Goal: Navigation & Orientation: Understand site structure

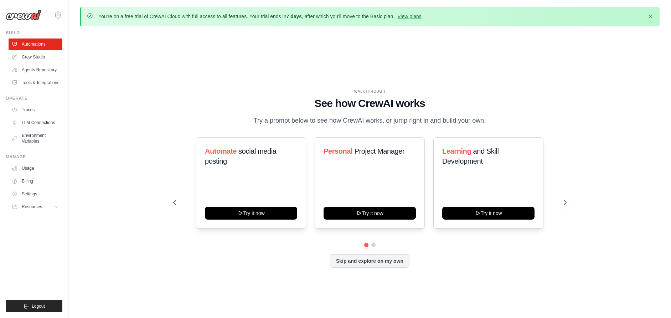
click at [396, 17] on p "You're on a free trial of CrewAI Cloud with full access to all features. Your t…" at bounding box center [260, 16] width 324 height 7
click at [401, 16] on link "View plans" at bounding box center [409, 17] width 24 height 6
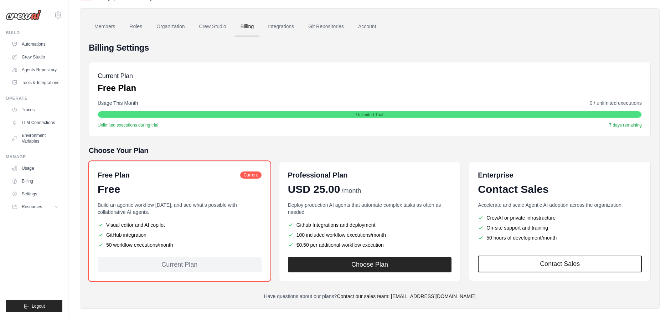
scroll to position [54, 0]
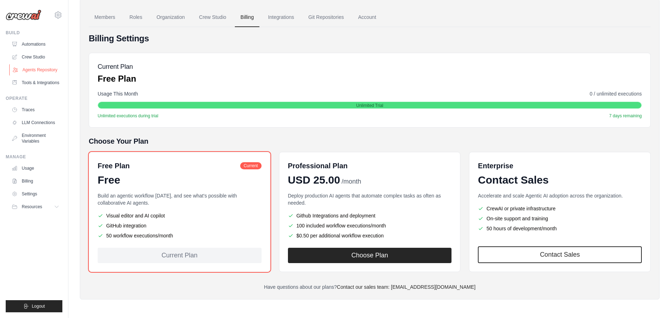
click at [51, 69] on link "Agents Repository" at bounding box center [36, 69] width 54 height 11
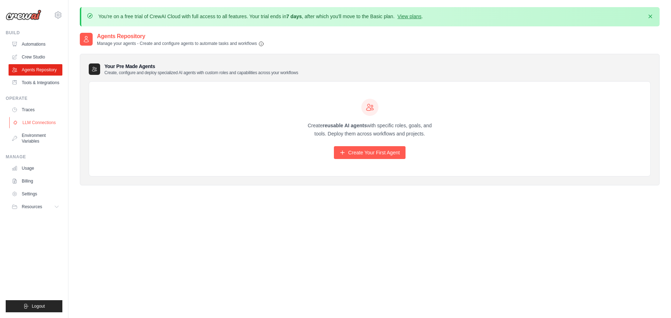
click at [43, 121] on link "LLM Connections" at bounding box center [36, 122] width 54 height 11
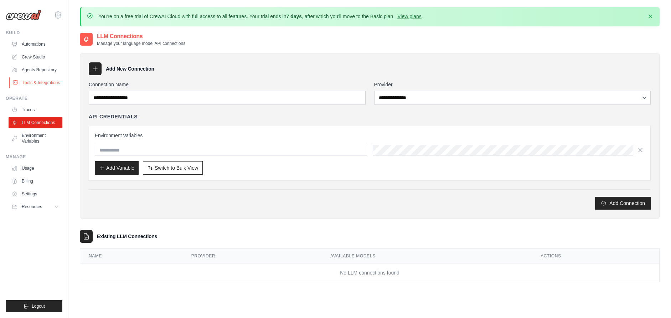
click at [41, 82] on link "Tools & Integrations" at bounding box center [36, 82] width 54 height 11
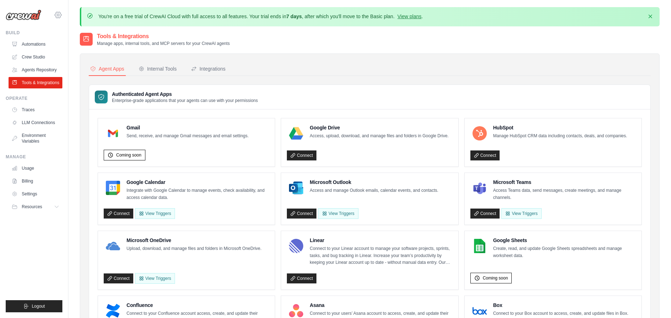
click at [58, 14] on icon at bounding box center [58, 15] width 9 height 9
click at [41, 45] on link "Automations" at bounding box center [36, 43] width 54 height 11
